Goal: Information Seeking & Learning: Learn about a topic

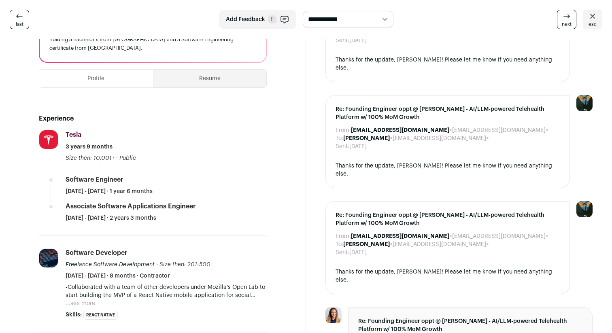
scroll to position [112, 0]
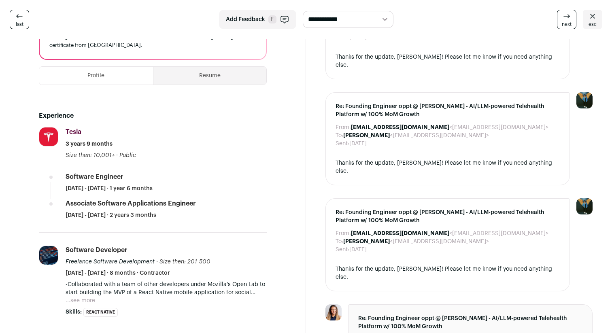
drag, startPoint x: 209, startPoint y: 216, endPoint x: 43, endPoint y: 119, distance: 192.2
click at [43, 119] on div "Experience Tesla [DOMAIN_NAME] Add to company list Public / Private Public Comp…" at bounding box center [153, 266] width 228 height 337
drag, startPoint x: 30, startPoint y: 108, endPoint x: 235, endPoint y: 217, distance: 232.8
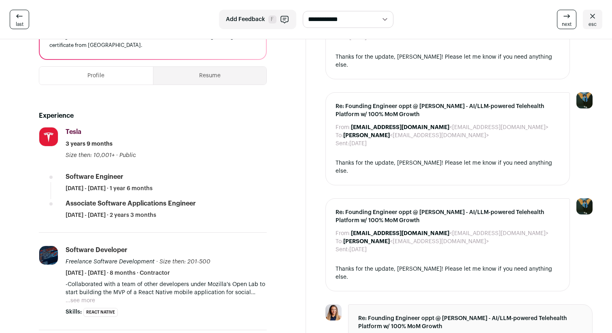
click at [235, 217] on div "Associate Software Applications Engineer [DATE] - [DATE] · 2 years 3 months" at bounding box center [166, 209] width 201 height 20
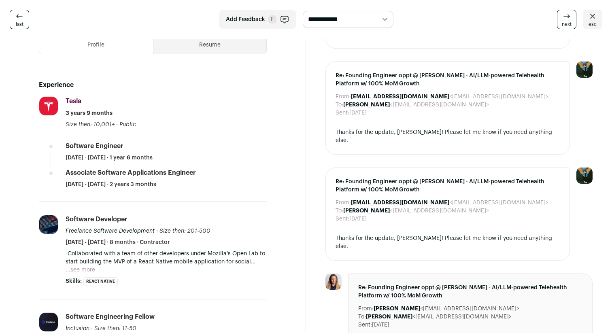
scroll to position [144, 0]
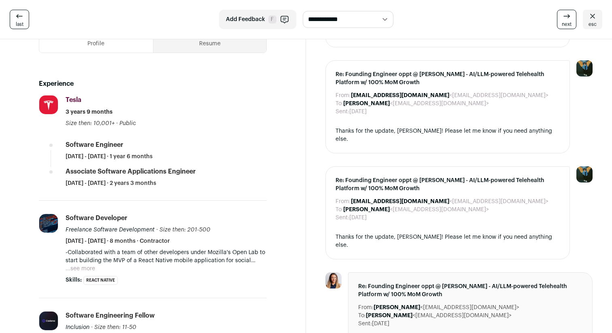
drag, startPoint x: 58, startPoint y: 144, endPoint x: 190, endPoint y: 156, distance: 133.0
click at [190, 156] on li "Tesla [DOMAIN_NAME] Add to company list Public / Private Public Company size 10…" at bounding box center [153, 148] width 228 height 106
click at [190, 156] on div "Software Engineer [DATE] - [DATE] · 1 year 6 months" at bounding box center [166, 151] width 201 height 20
drag, startPoint x: 192, startPoint y: 156, endPoint x: 11, endPoint y: 123, distance: 184.0
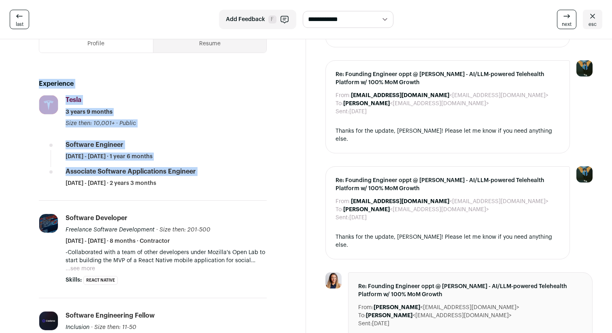
drag, startPoint x: 14, startPoint y: 86, endPoint x: 213, endPoint y: 179, distance: 219.4
click at [213, 179] on div "Associate Software Applications Engineer [DATE] - [DATE] · 2 years 3 months" at bounding box center [166, 177] width 201 height 20
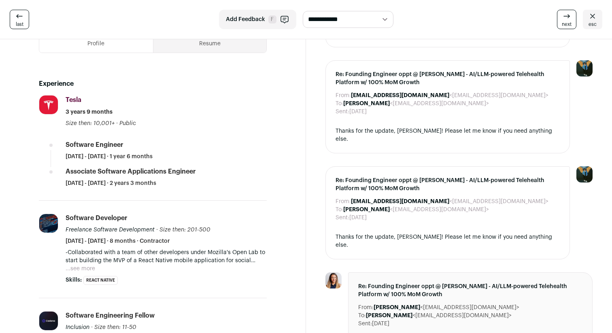
drag, startPoint x: 213, startPoint y: 191, endPoint x: 57, endPoint y: 133, distance: 166.3
click at [57, 133] on li "Tesla [DOMAIN_NAME] Add to company list Public / Private Public Company size 10…" at bounding box center [153, 148] width 228 height 106
click at [57, 133] on div "Tesla [DOMAIN_NAME] Add to company list Public / Private Public Company size 10…" at bounding box center [49, 114] width 20 height 39
drag, startPoint x: 58, startPoint y: 138, endPoint x: 210, endPoint y: 187, distance: 159.8
click at [210, 187] on li "Tesla [DOMAIN_NAME] Add to company list Public / Private Public Company size 10…" at bounding box center [153, 148] width 228 height 106
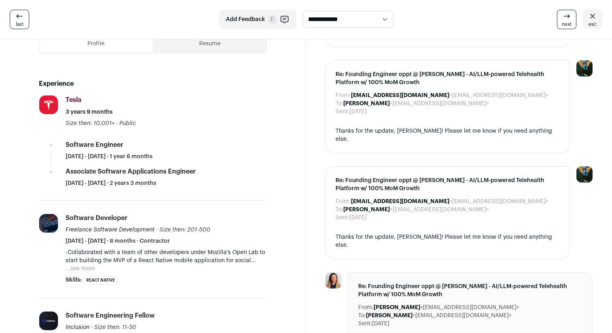
click at [210, 187] on div "Associate Software Applications Engineer [DATE] - [DATE] · 2 years 3 months" at bounding box center [166, 177] width 201 height 20
drag, startPoint x: 211, startPoint y: 187, endPoint x: 0, endPoint y: 81, distance: 235.1
drag, startPoint x: 6, startPoint y: 80, endPoint x: 224, endPoint y: 189, distance: 244.1
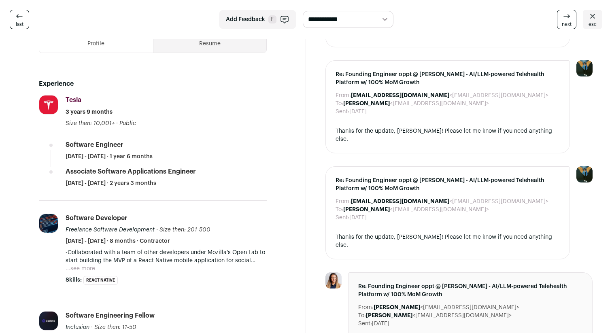
click at [224, 189] on li "Tesla [DOMAIN_NAME] Add to company list Public / Private Public Company size 10…" at bounding box center [153, 148] width 228 height 106
drag, startPoint x: 230, startPoint y: 189, endPoint x: 3, endPoint y: 85, distance: 249.4
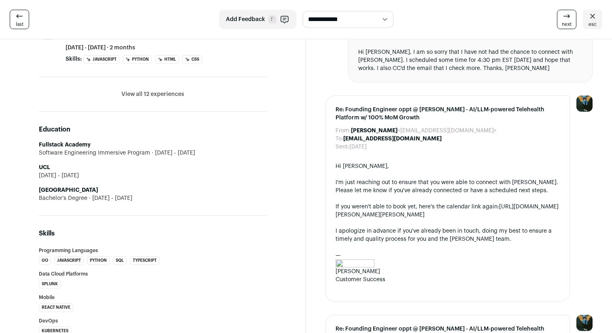
scroll to position [439, 0]
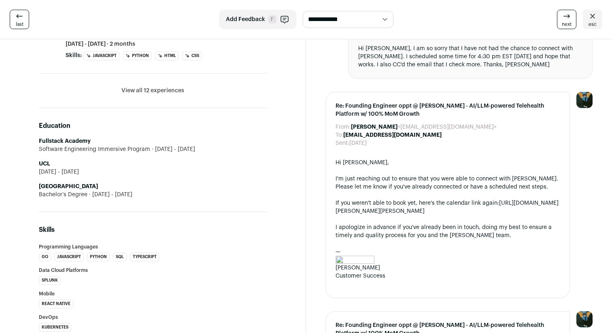
click at [156, 89] on button "View all 12 experiences" at bounding box center [152, 91] width 63 height 8
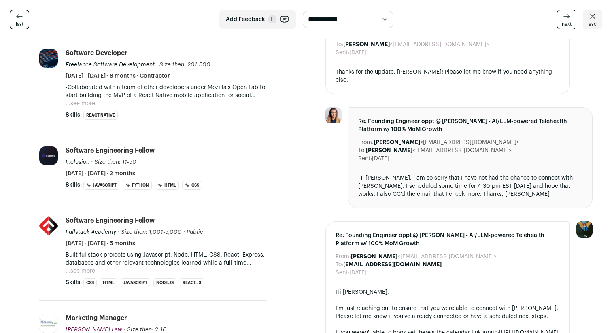
scroll to position [0, 0]
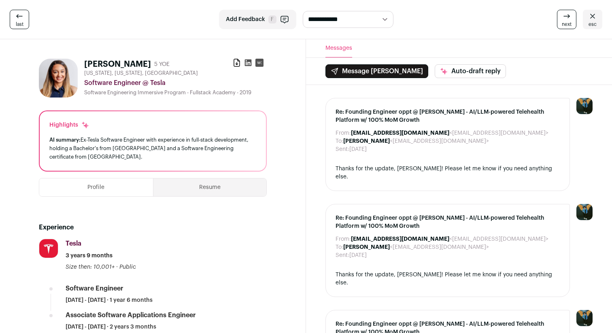
click at [176, 92] on div "Software Engineering Immersive Program - Fullstack Academy - 2019" at bounding box center [175, 92] width 183 height 6
click at [167, 92] on div "Software Engineering Immersive Program - Fullstack Academy - 2019" at bounding box center [175, 92] width 183 height 6
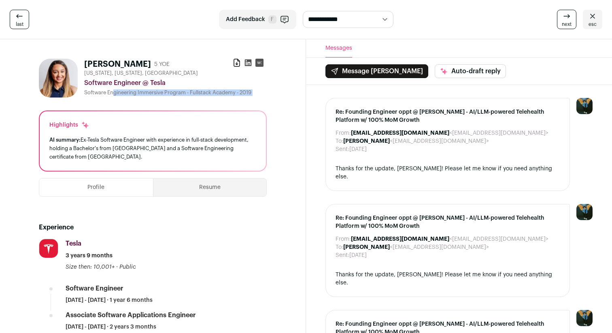
click at [167, 93] on div "Software Engineering Immersive Program - Fullstack Academy - 2019" at bounding box center [175, 92] width 183 height 6
click at [201, 188] on button "Resume" at bounding box center [209, 188] width 113 height 18
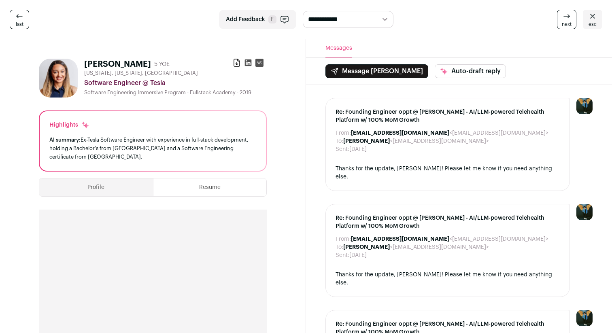
click at [248, 66] on icon at bounding box center [248, 63] width 7 height 7
click at [115, 190] on button "Profile" at bounding box center [96, 188] width 114 height 18
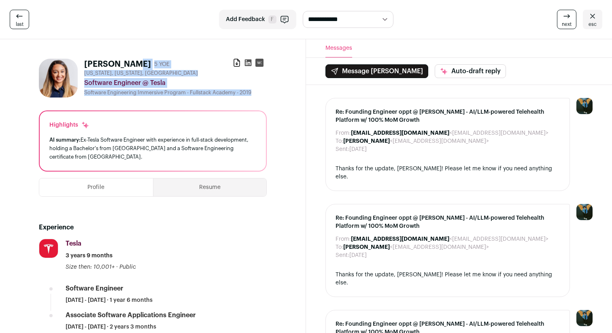
drag, startPoint x: 106, startPoint y: 52, endPoint x: 224, endPoint y: 92, distance: 125.0
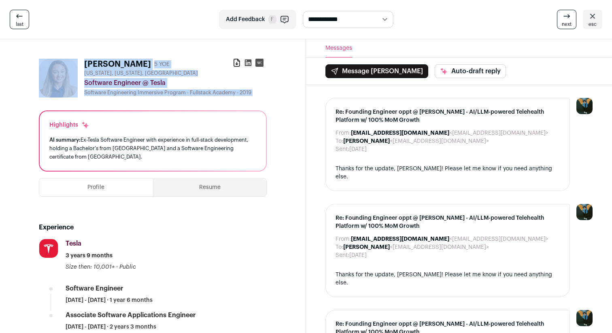
drag, startPoint x: 262, startPoint y: 100, endPoint x: 44, endPoint y: 43, distance: 225.8
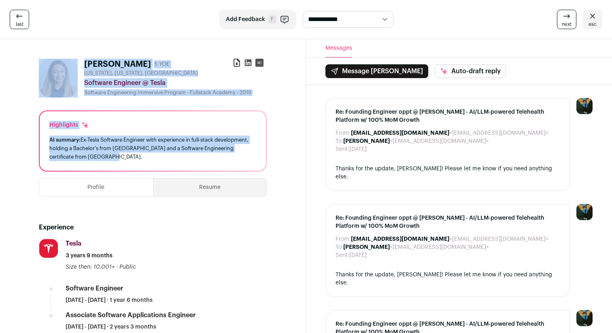
drag, startPoint x: 32, startPoint y: 54, endPoint x: 255, endPoint y: 163, distance: 248.5
click at [255, 163] on div "Highlights AI summary: Ex-Tesla Software Engineer with experience in full-stack…" at bounding box center [153, 141] width 226 height 60
